Goal: Find contact information: Find contact information

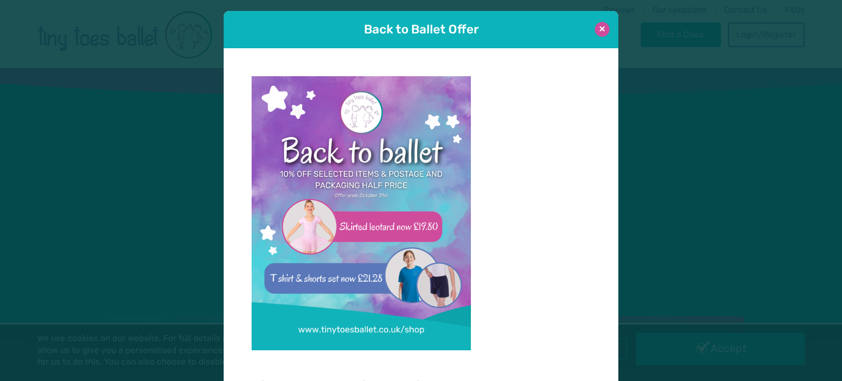
click at [602, 27] on button at bounding box center [602, 29] width 15 height 15
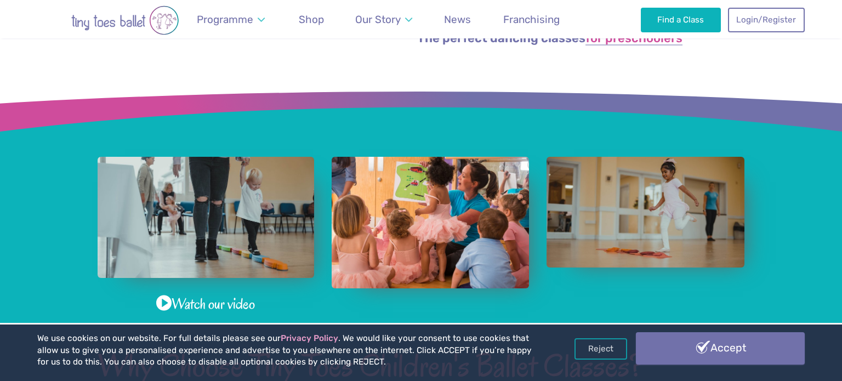
click at [735, 342] on link "Accept" at bounding box center [720, 348] width 169 height 32
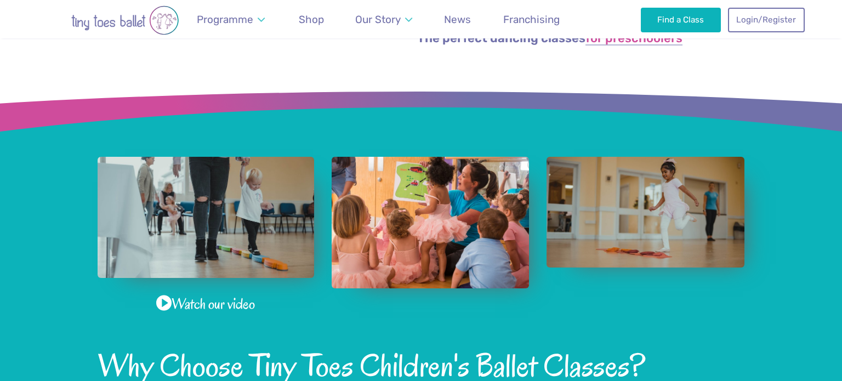
scroll to position [1257, 0]
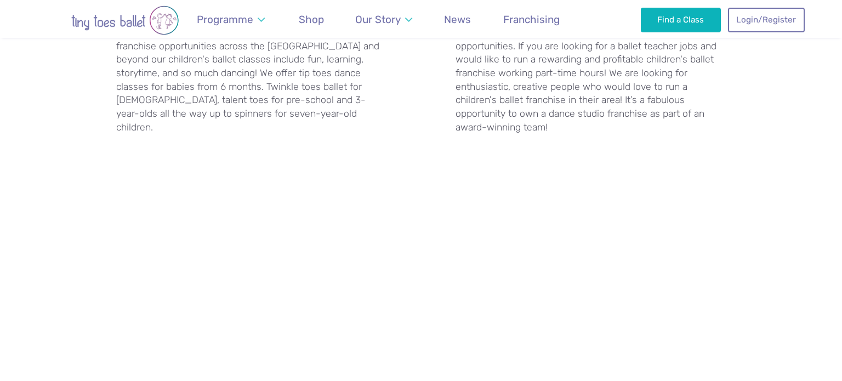
scroll to position [2789, 0]
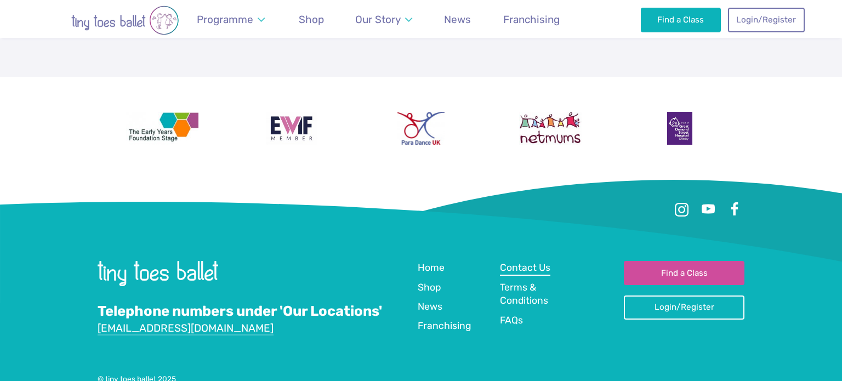
click at [535, 262] on span "Contact Us" at bounding box center [525, 267] width 50 height 11
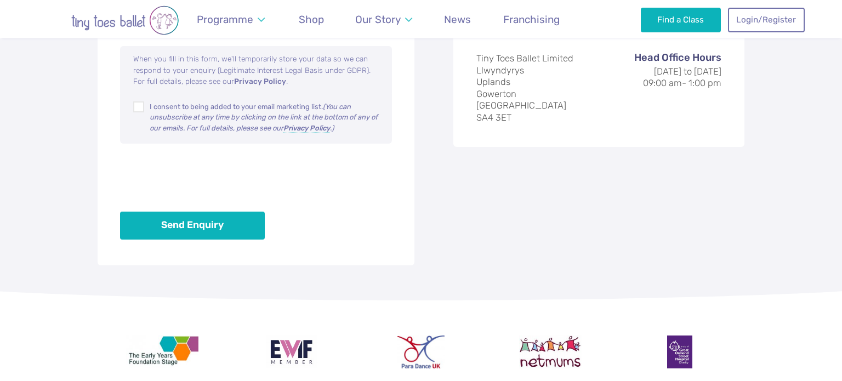
scroll to position [1102, 0]
